Goal: Contribute content: Add original content to the website for others to see

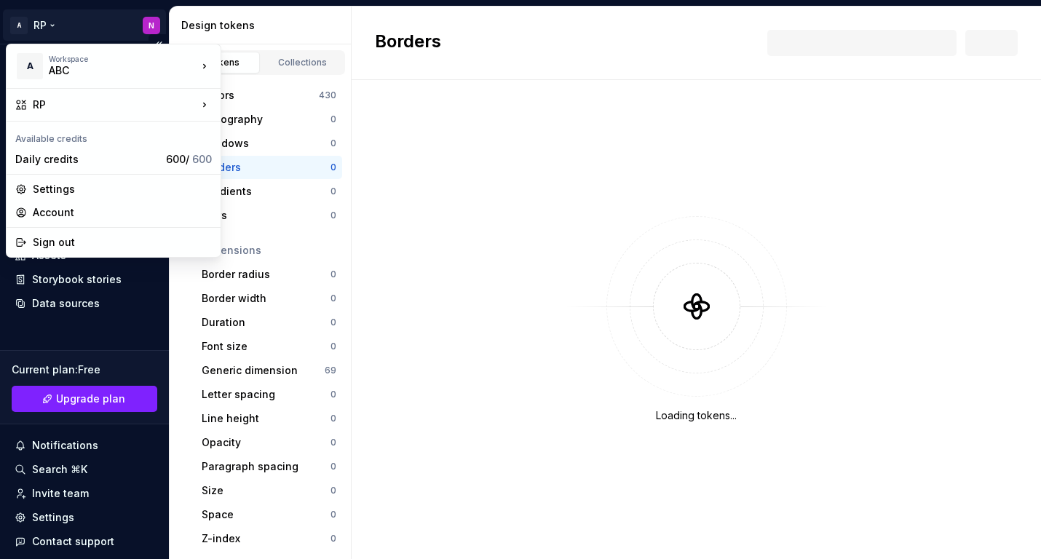
click at [51, 25] on html "A RP N Home Documentation Analytics Code automation Design system data Design t…" at bounding box center [520, 279] width 1041 height 559
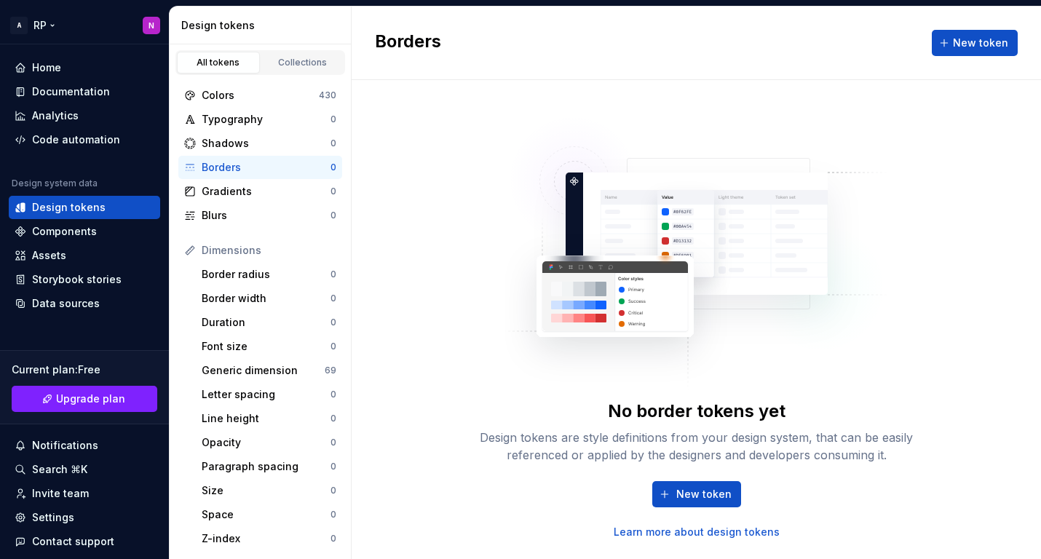
click at [92, 13] on html "A RP N Home Documentation Analytics Code automation Design system data Design t…" at bounding box center [520, 279] width 1041 height 559
click at [229, 101] on div "Colors" at bounding box center [260, 95] width 117 height 15
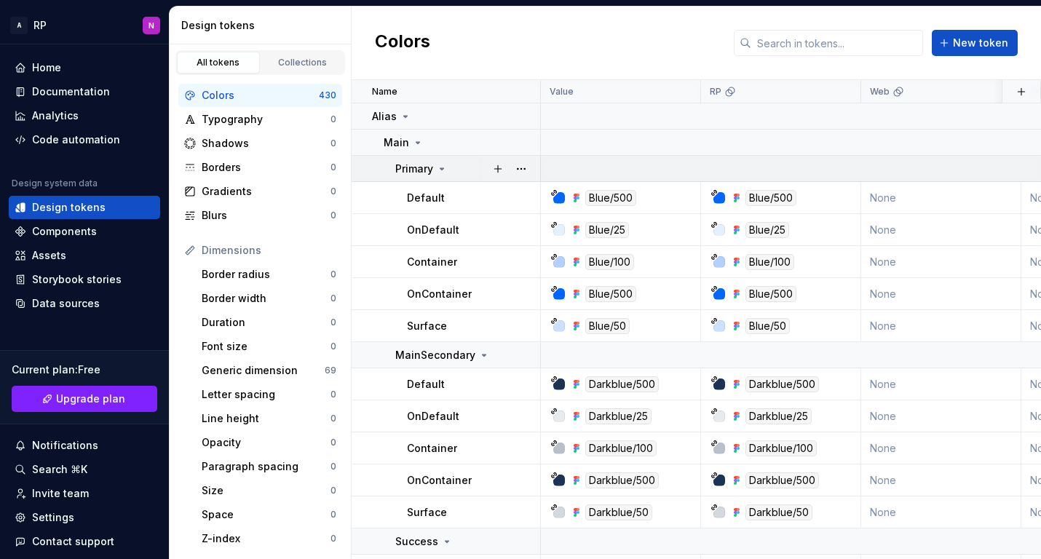
click at [442, 167] on icon at bounding box center [442, 169] width 12 height 12
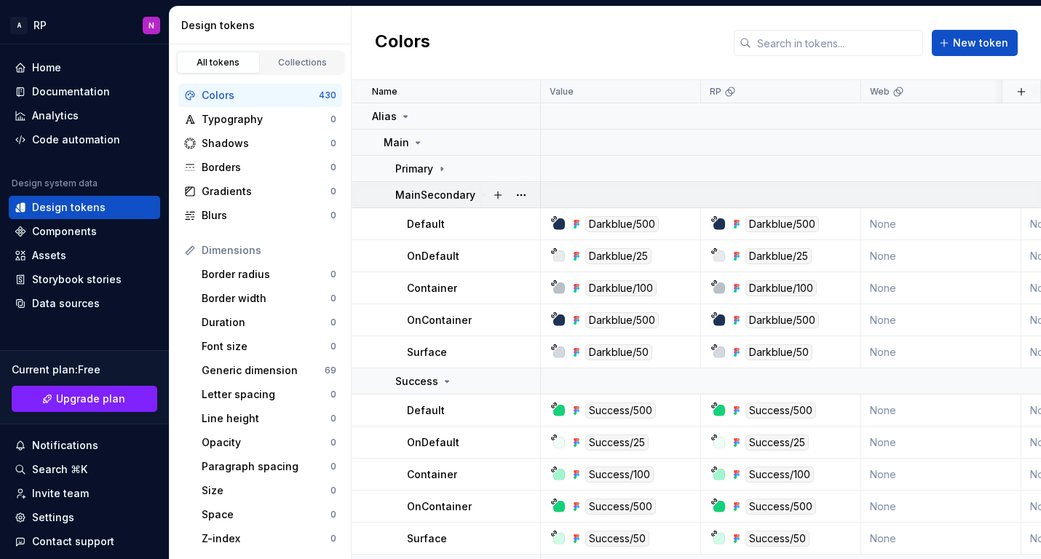
click at [480, 191] on div at bounding box center [509, 194] width 61 height 25
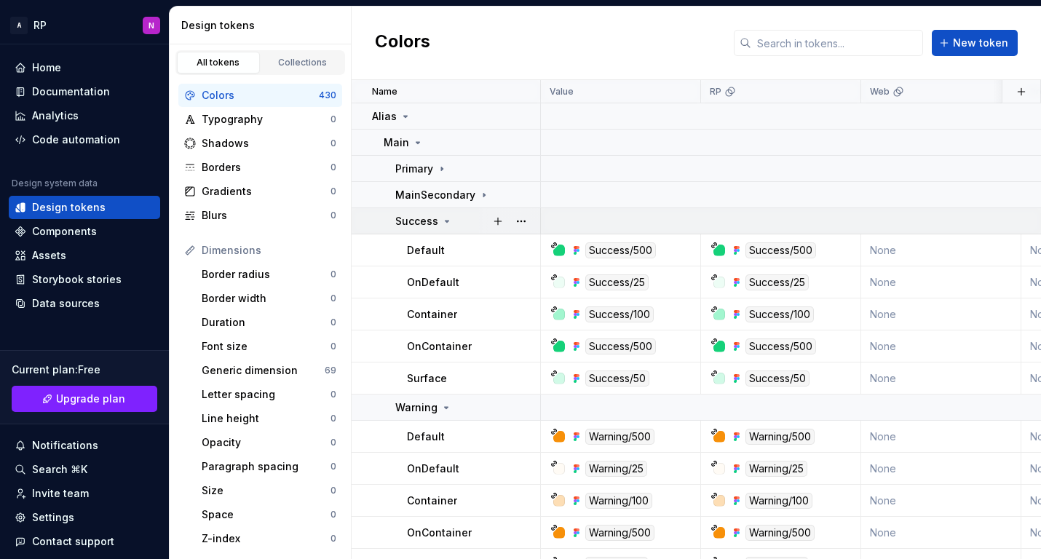
click at [448, 226] on icon at bounding box center [447, 221] width 12 height 12
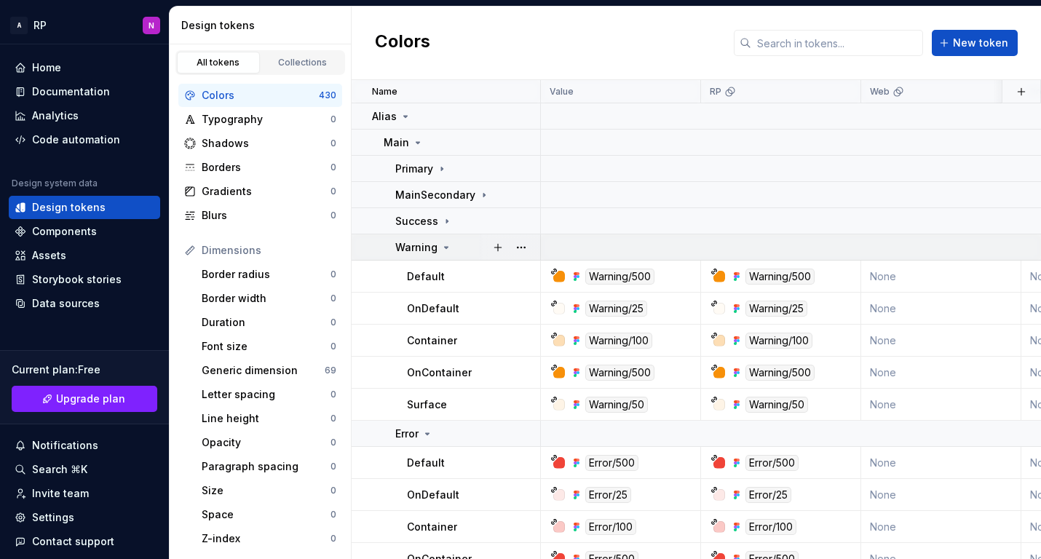
click at [448, 243] on icon at bounding box center [446, 248] width 12 height 12
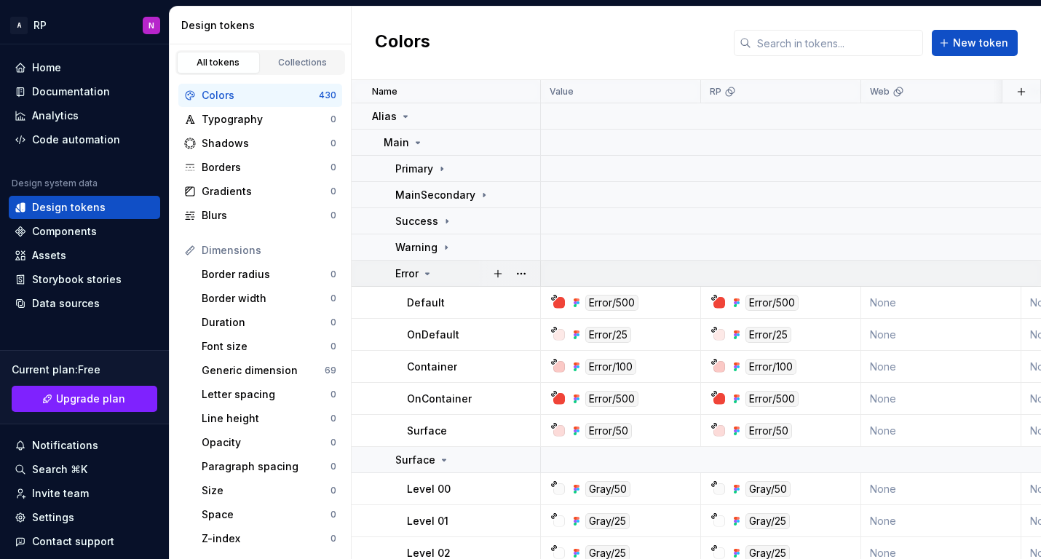
click at [431, 275] on icon at bounding box center [427, 274] width 12 height 12
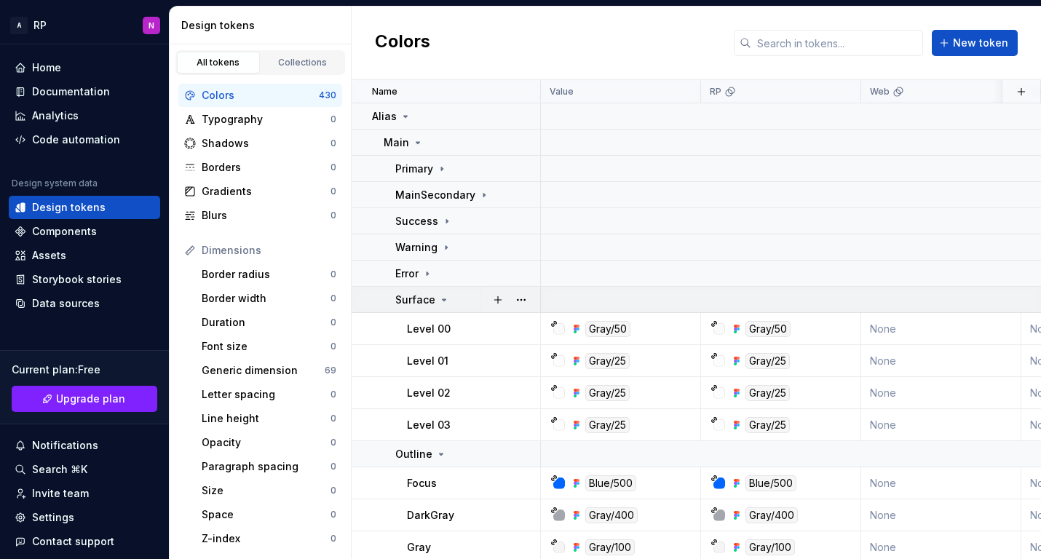
click at [442, 302] on icon at bounding box center [444, 300] width 12 height 12
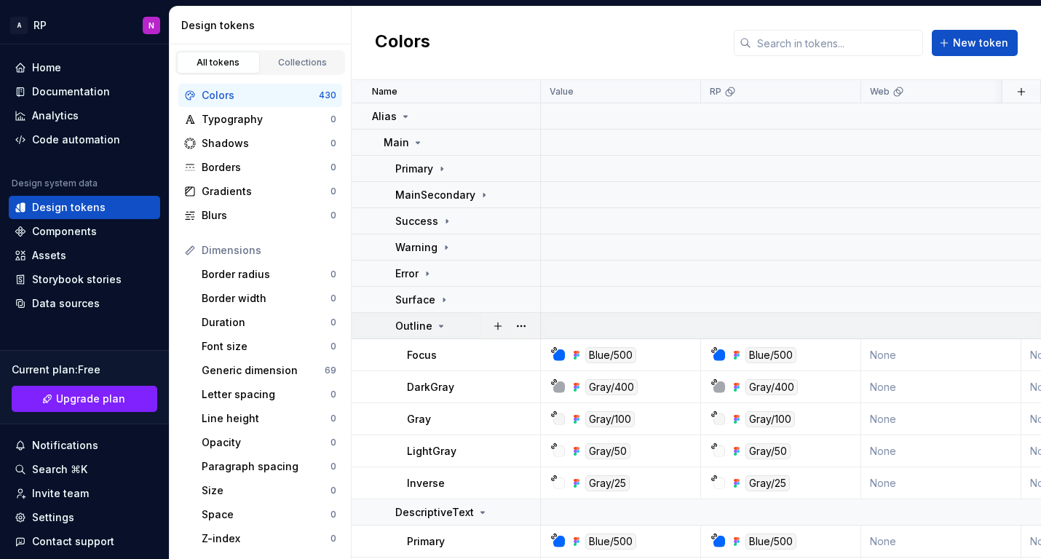
click at [441, 326] on icon at bounding box center [441, 326] width 12 height 12
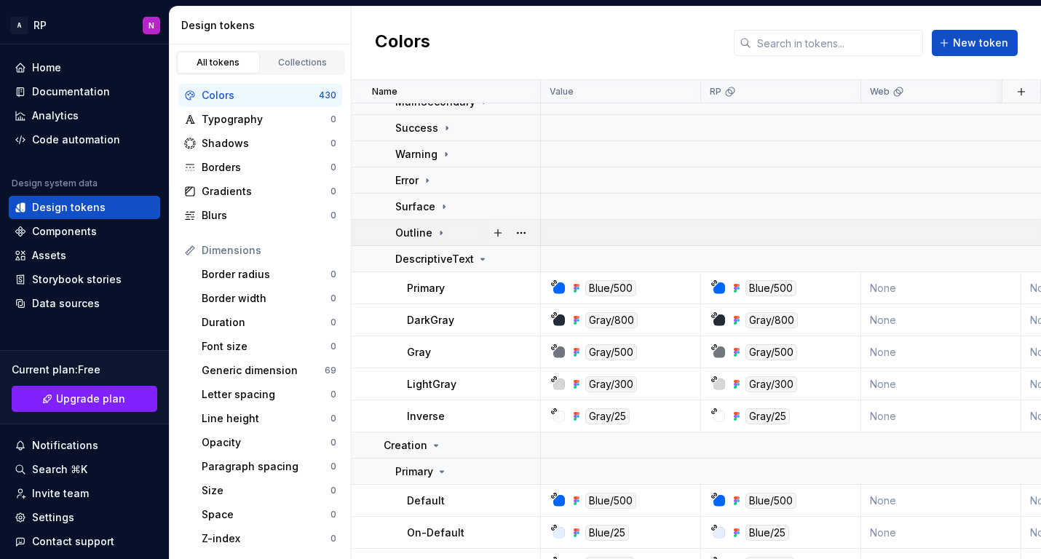
scroll to position [96, 0]
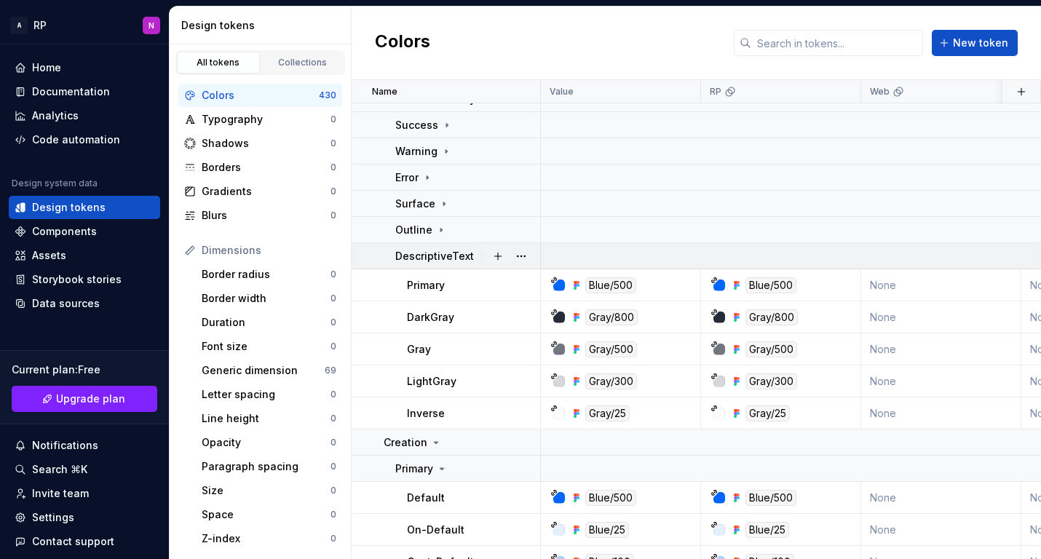
click at [477, 253] on icon at bounding box center [483, 256] width 12 height 12
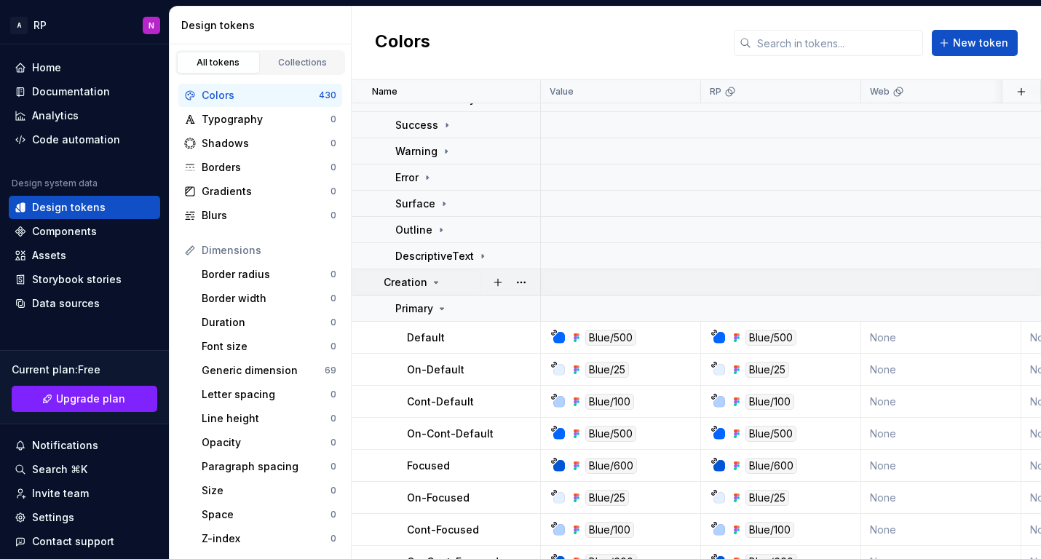
click at [437, 285] on icon at bounding box center [436, 283] width 12 height 12
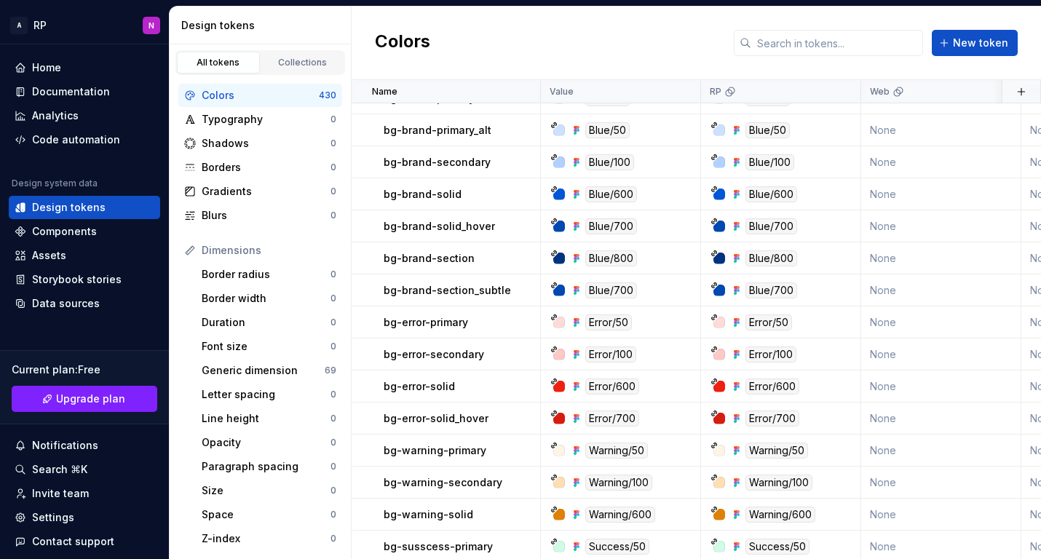
scroll to position [0, 0]
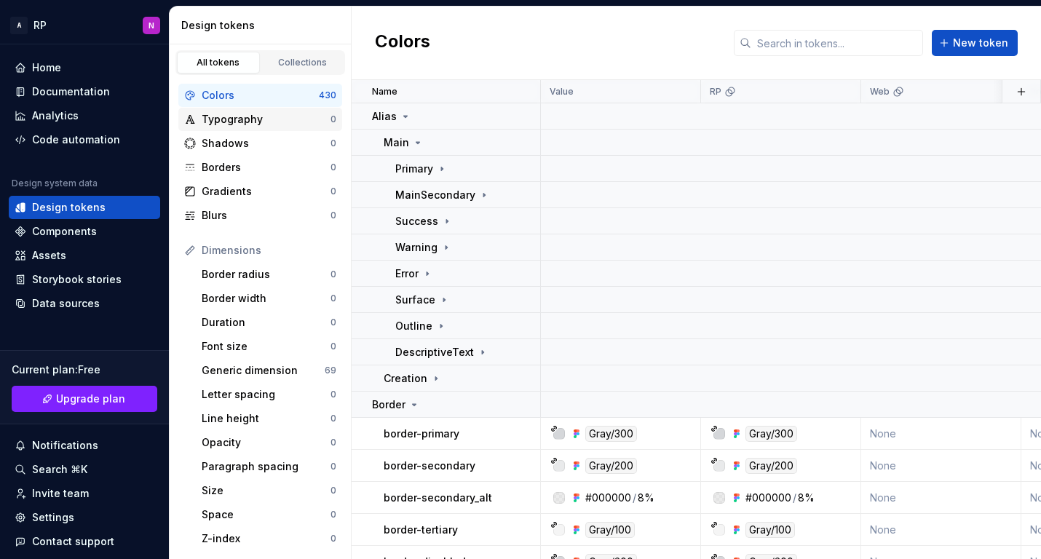
click at [270, 119] on div "Typography" at bounding box center [266, 119] width 129 height 15
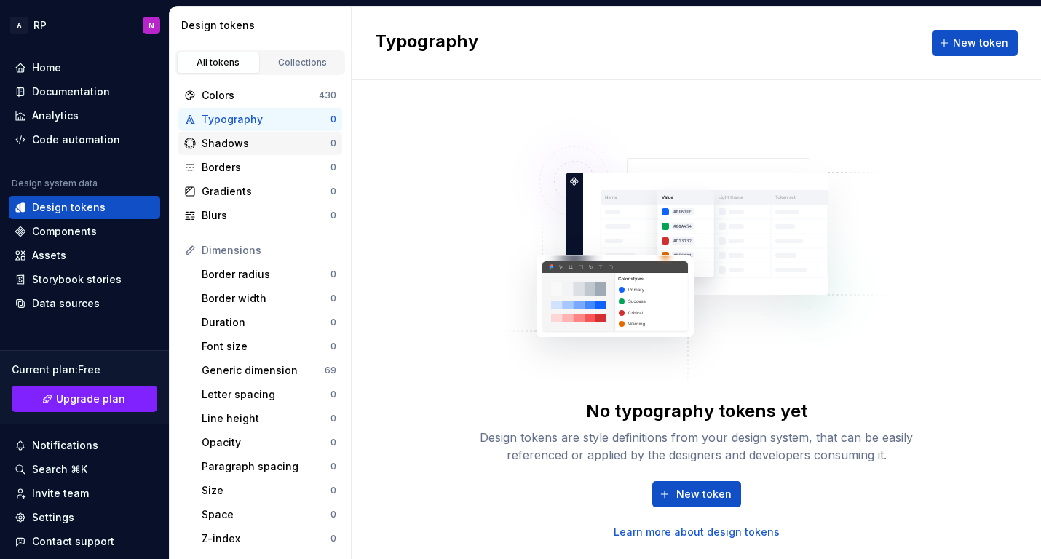
click at [254, 143] on div "Shadows" at bounding box center [266, 143] width 129 height 15
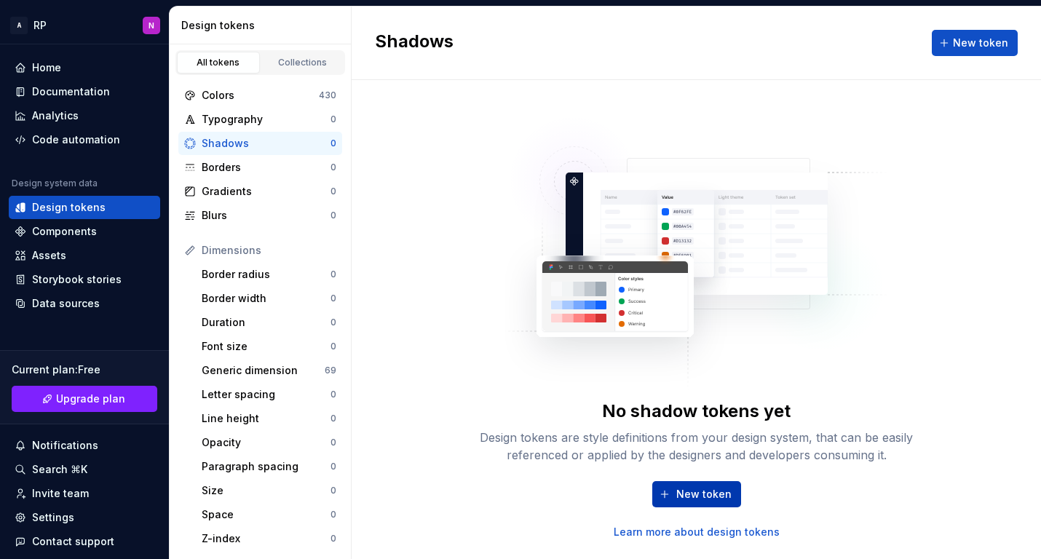
click at [704, 485] on button "New token" at bounding box center [696, 494] width 89 height 26
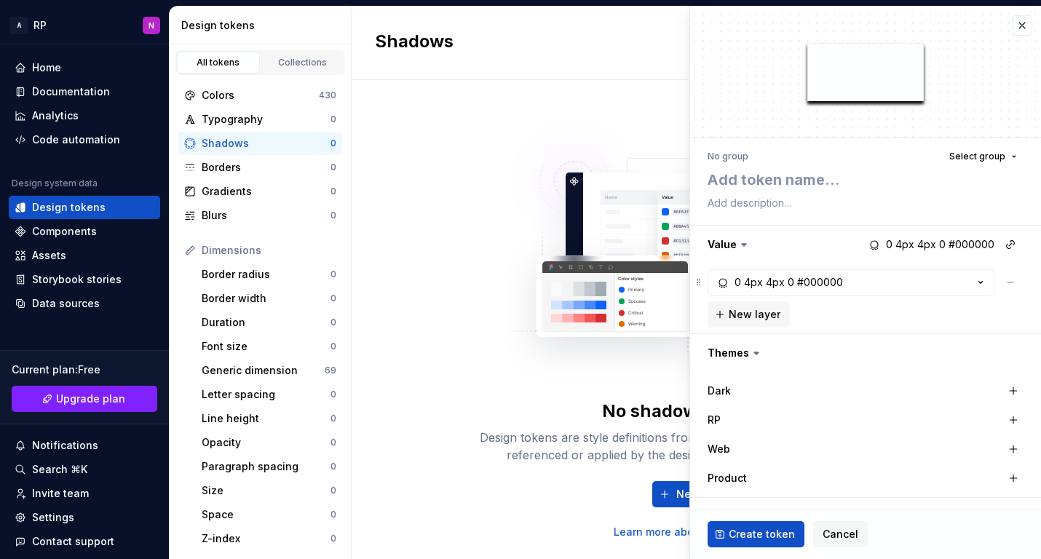
type textarea "*"
